Goal: Information Seeking & Learning: Learn about a topic

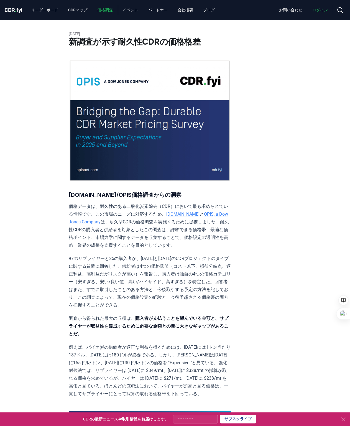
click at [100, 10] on link "価格調査" at bounding box center [105, 10] width 24 height 10
click at [340, 12] on icon at bounding box center [340, 10] width 7 height 7
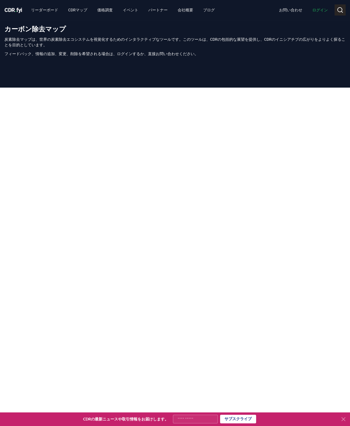
click at [338, 11] on circle at bounding box center [340, 9] width 4 height 4
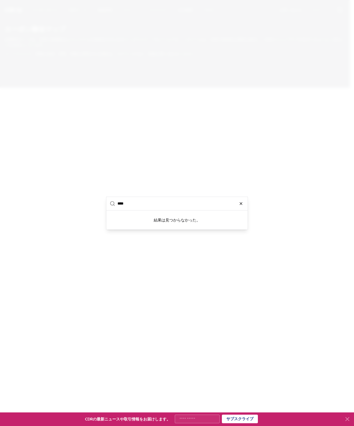
type input "****"
click at [241, 205] on icon "button" at bounding box center [241, 203] width 4 height 4
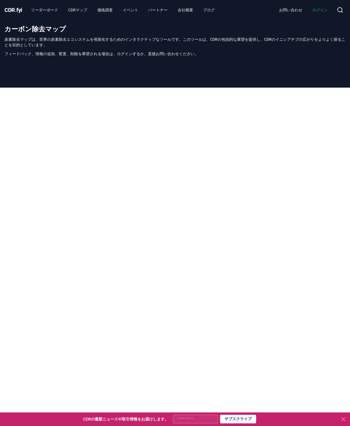
click at [17, 11] on span "CDR . fyi" at bounding box center [13, 10] width 18 height 7
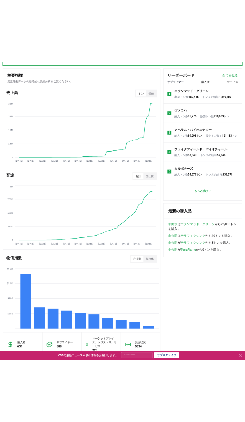
scroll to position [285, 0]
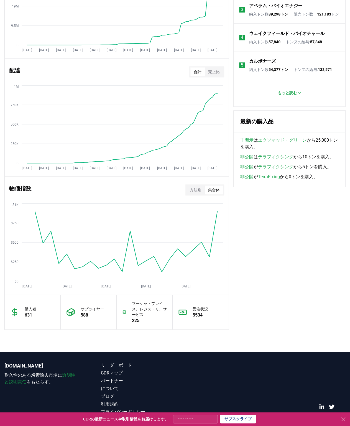
click at [215, 188] on button "集合体" at bounding box center [214, 189] width 18 height 9
click at [200, 187] on button "方法別" at bounding box center [196, 189] width 18 height 9
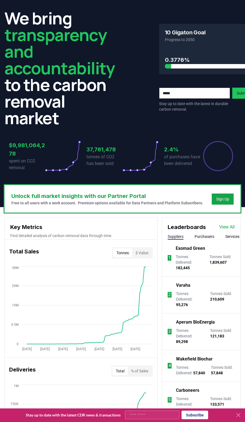
scroll to position [0, 0]
